Goal: Information Seeking & Learning: Learn about a topic

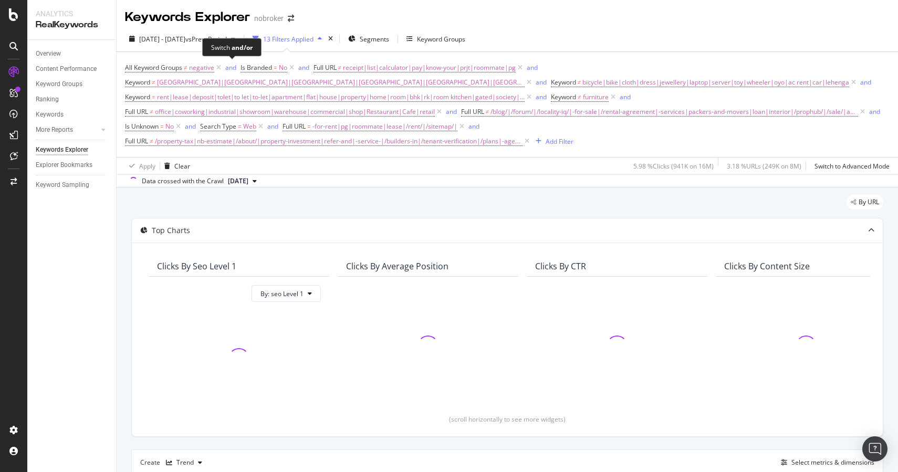
click at [224, 43] on div "Switch and/or" at bounding box center [231, 47] width 41 height 9
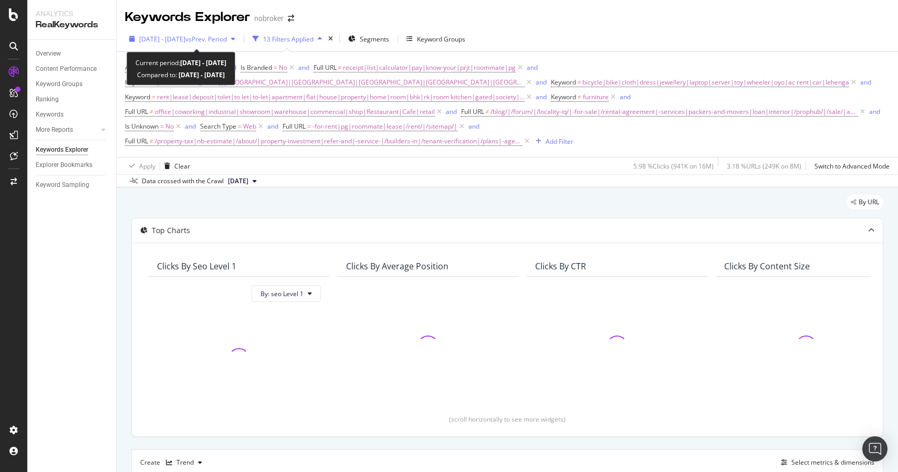
click at [205, 33] on div "[DATE] - [DATE] vs Prev. Period" at bounding box center [182, 39] width 114 height 16
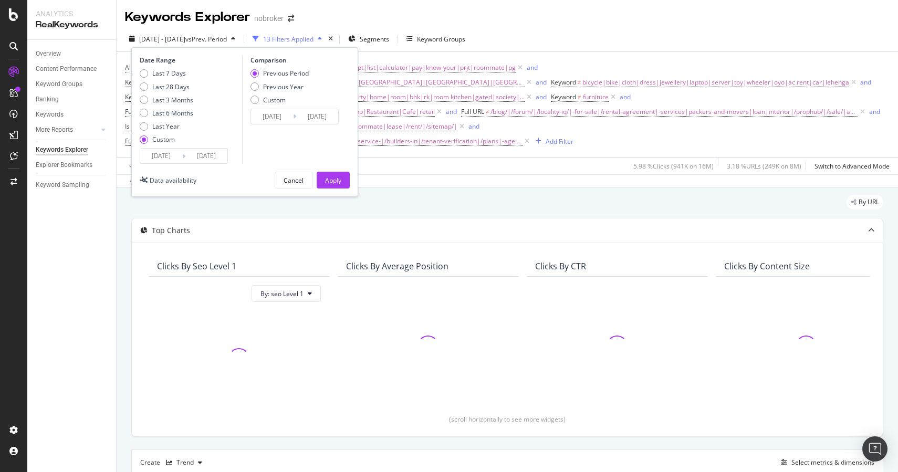
click at [145, 105] on div "Last 7 Days Last 28 Days Last 3 Months Last 6 Months Last Year Custom" at bounding box center [167, 108] width 54 height 79
click at [145, 97] on div "Last 3 Months" at bounding box center [144, 100] width 8 height 8
type input "[DATE]"
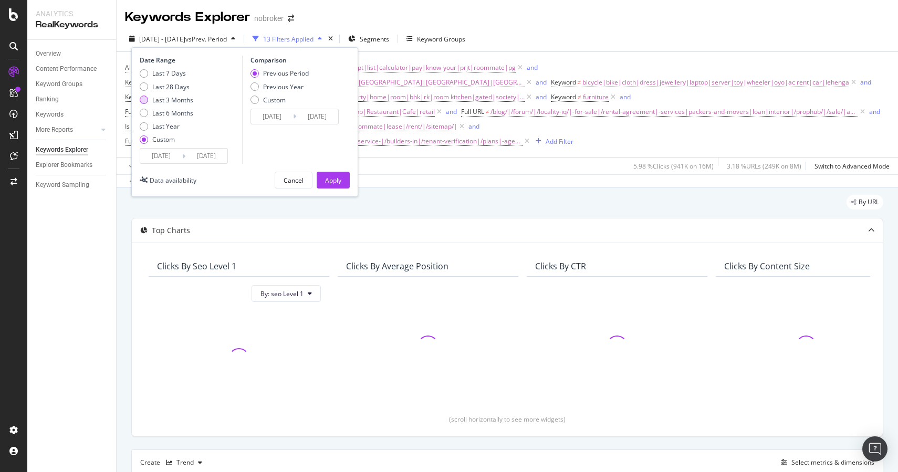
type input "[DATE]"
click at [331, 176] on div "Apply" at bounding box center [333, 180] width 16 height 9
